Goal: Use online tool/utility

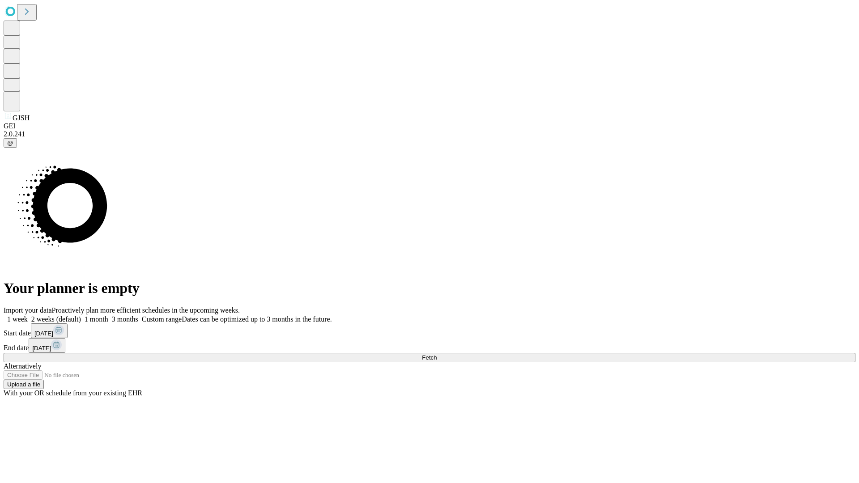
click at [437, 354] on span "Fetch" at bounding box center [429, 357] width 15 height 7
